Goal: Download file/media

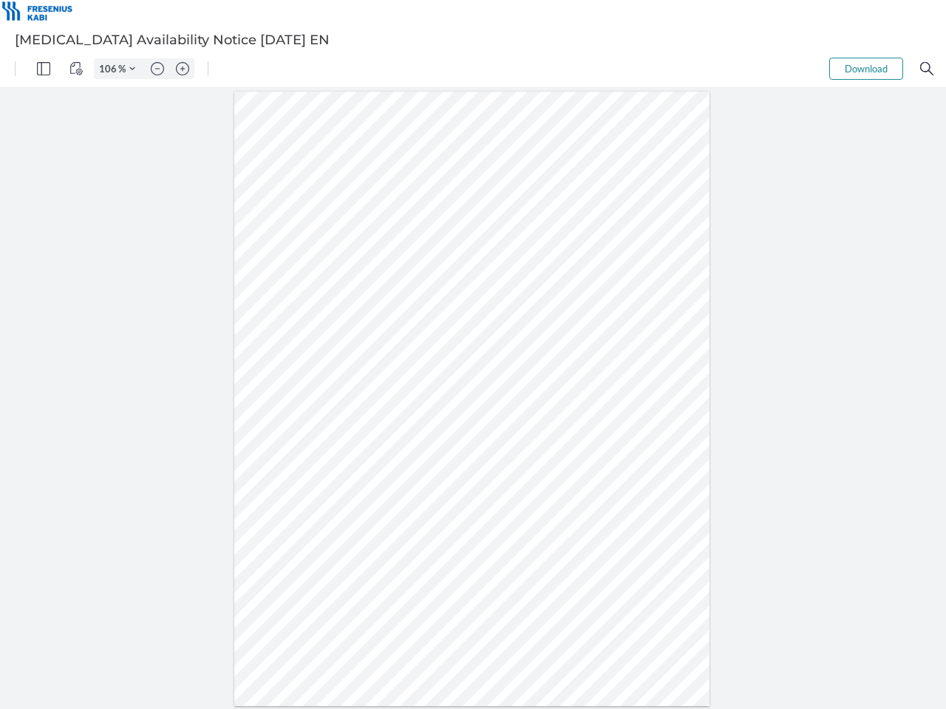
click at [44, 69] on img "Panel" at bounding box center [43, 68] width 13 height 13
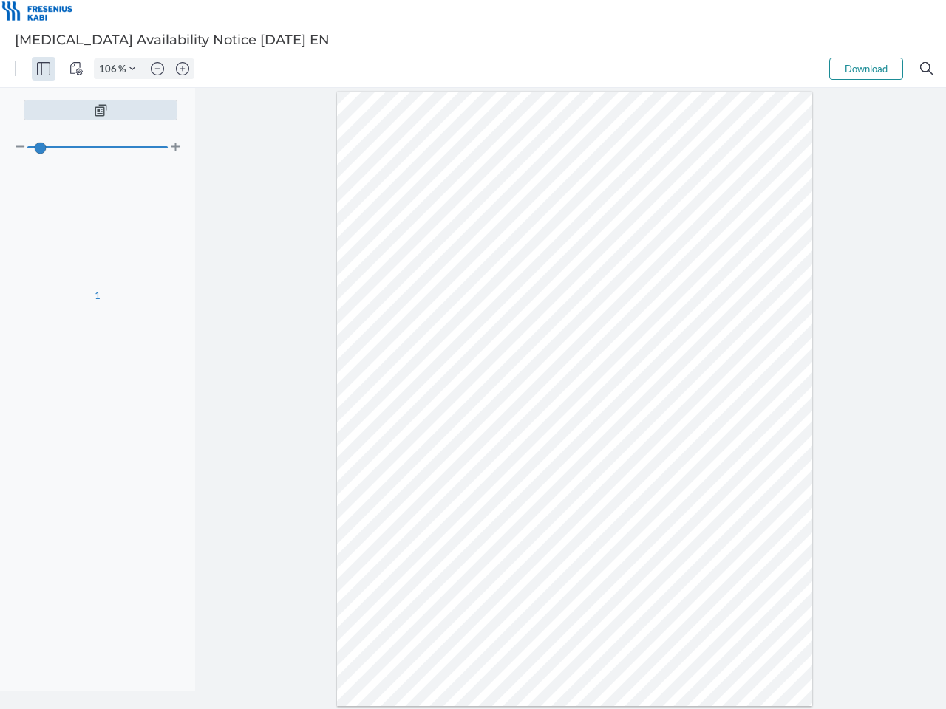
click at [76, 69] on img "View Controls" at bounding box center [75, 68] width 13 height 13
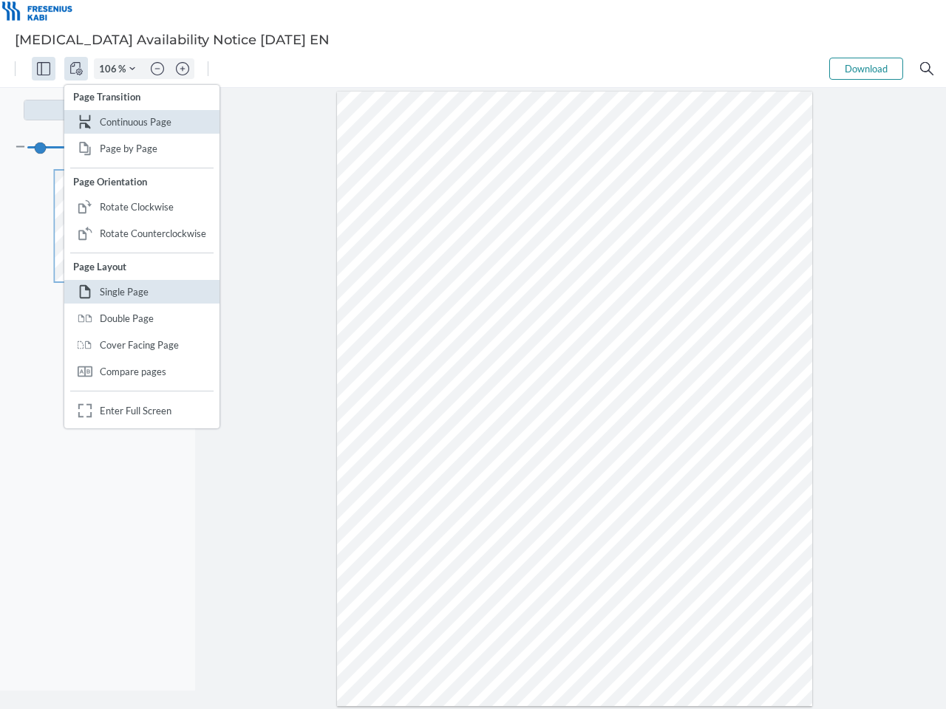
click at [110, 69] on input "106" at bounding box center [107, 68] width 24 height 13
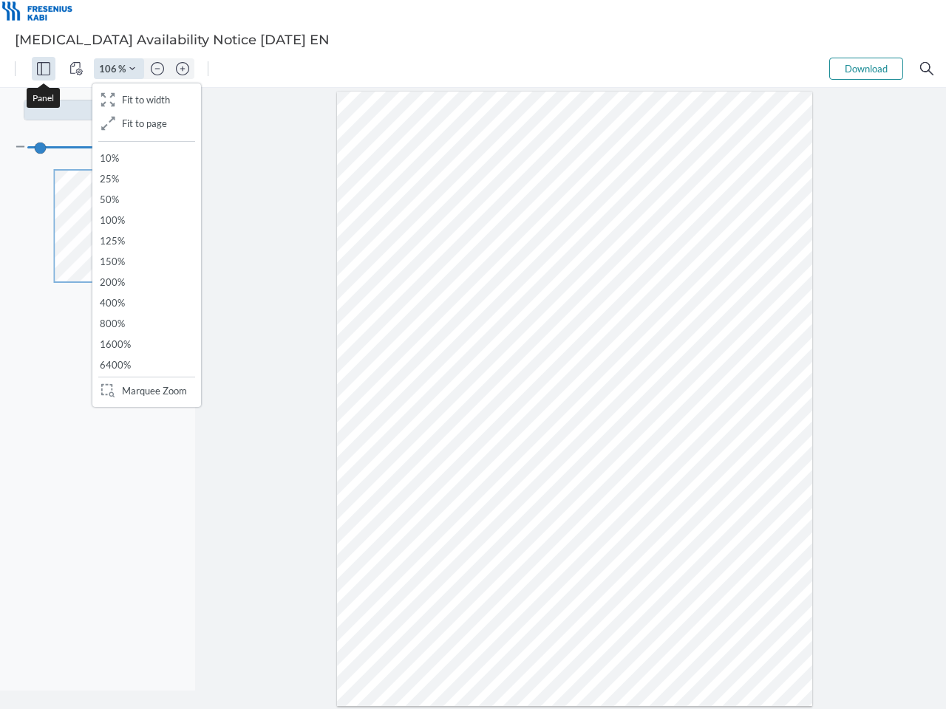
click at [132, 69] on img "Zoom Controls" at bounding box center [132, 69] width 6 height 6
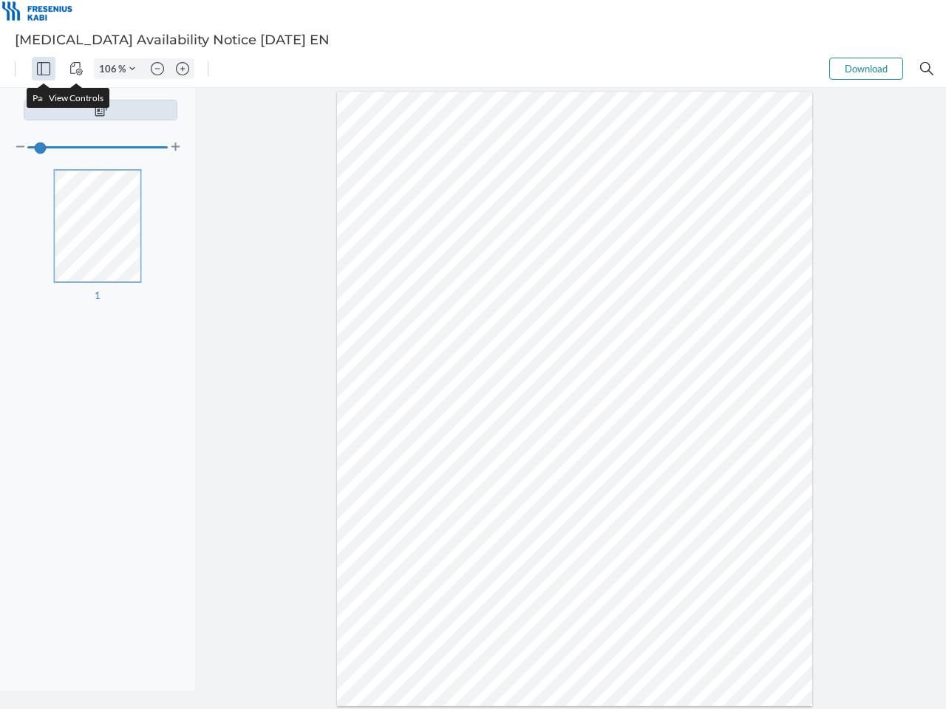
click at [157, 69] on img "Zoom out" at bounding box center [157, 68] width 13 height 13
click at [183, 69] on img "Zoom in" at bounding box center [182, 68] width 13 height 13
type input "106"
click at [866, 69] on button "Download" at bounding box center [866, 69] width 74 height 22
click at [927, 69] on img "Search" at bounding box center [926, 68] width 13 height 13
